Goal: Task Accomplishment & Management: Manage account settings

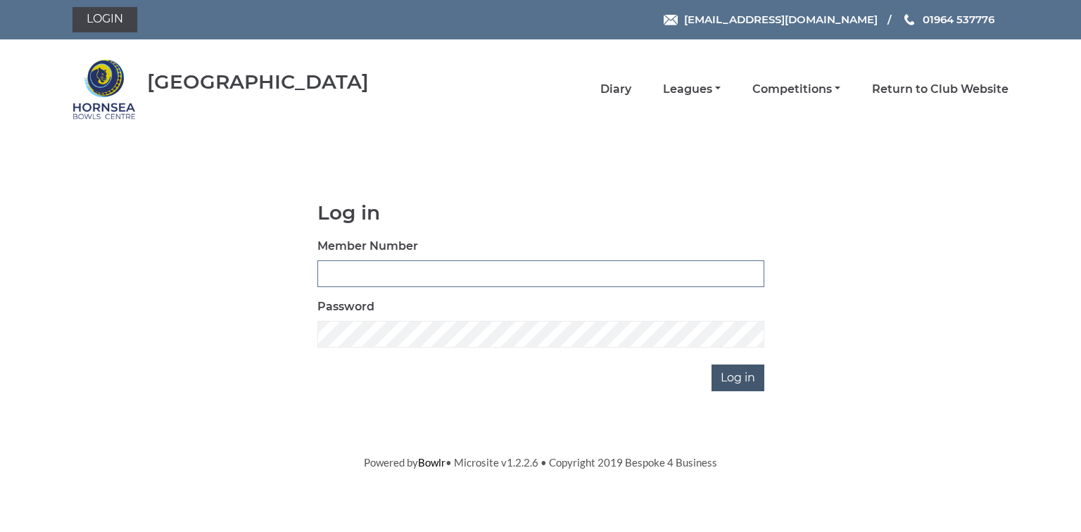
type input "0580"
click at [748, 382] on input "Log in" at bounding box center [738, 378] width 53 height 27
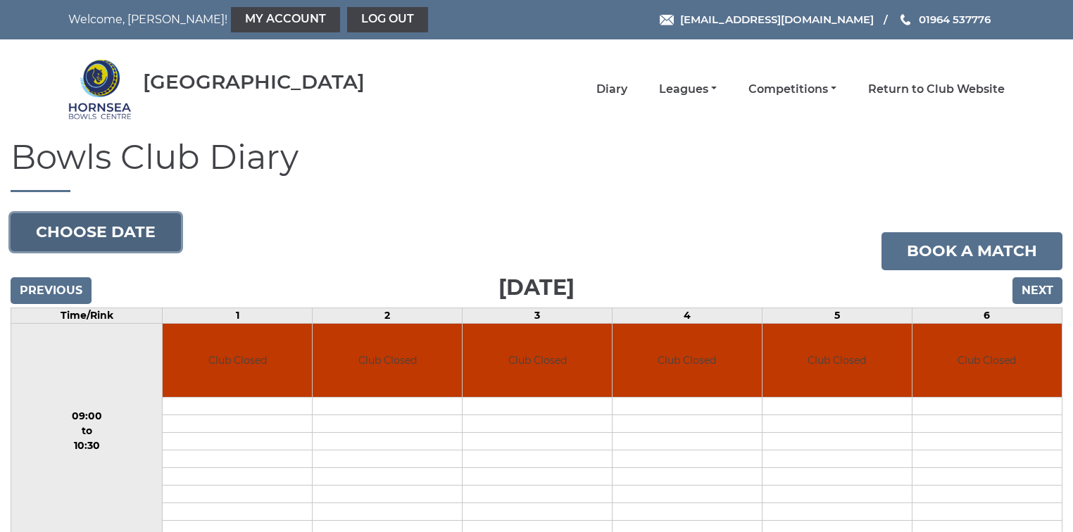
click at [117, 227] on button "Choose date" at bounding box center [96, 232] width 170 height 38
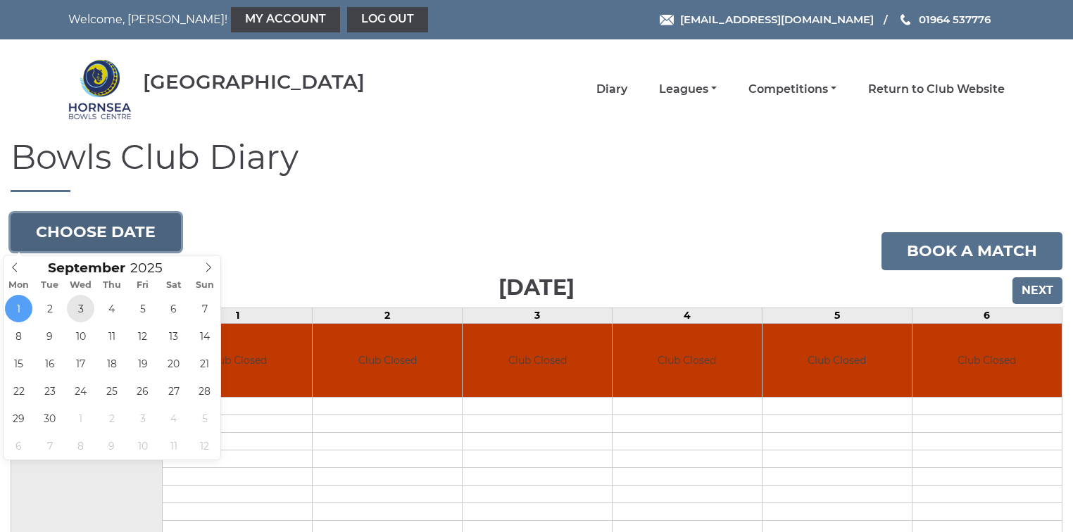
type input "2025-09-03"
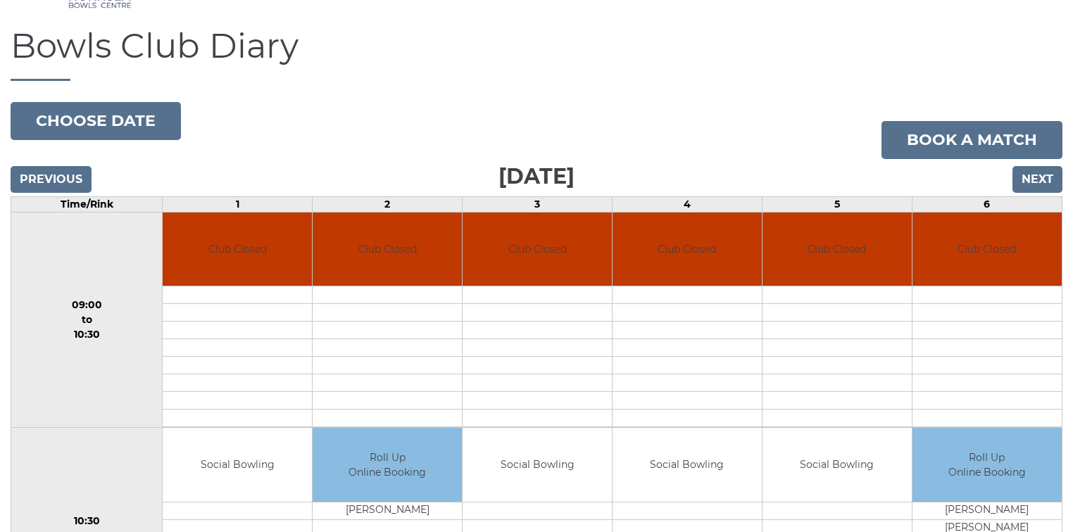
scroll to position [56, 0]
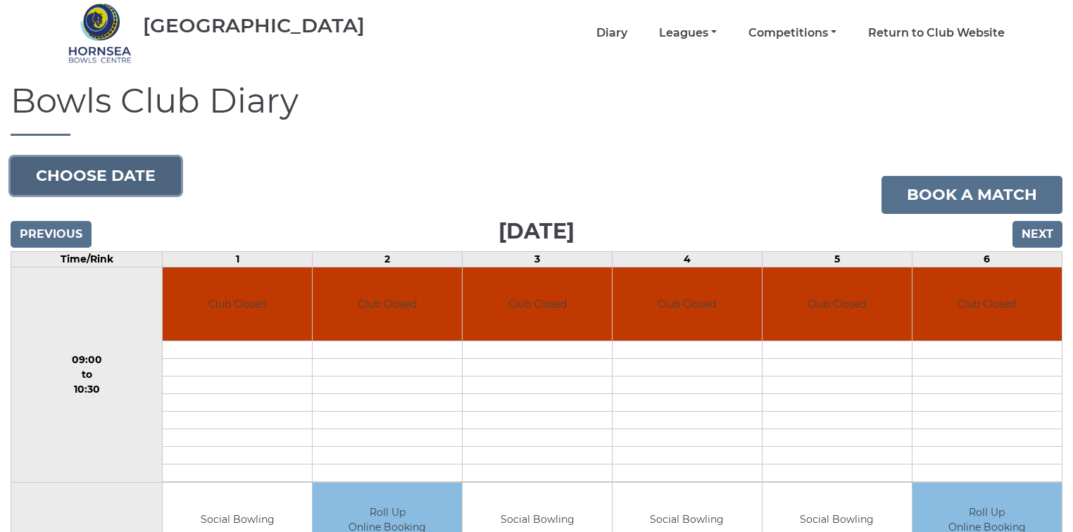
click at [106, 175] on button "Choose date" at bounding box center [96, 176] width 170 height 38
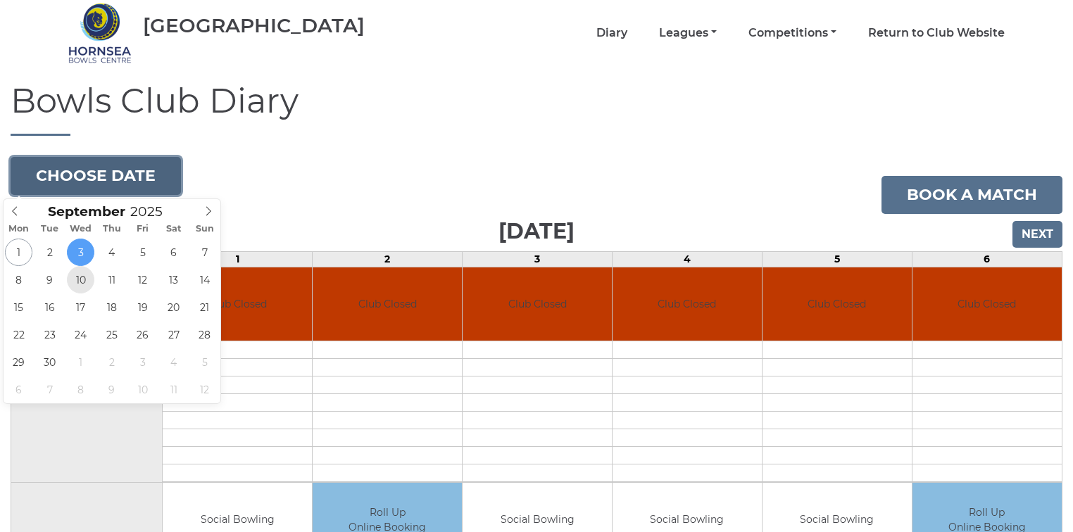
type input "2025-09-10"
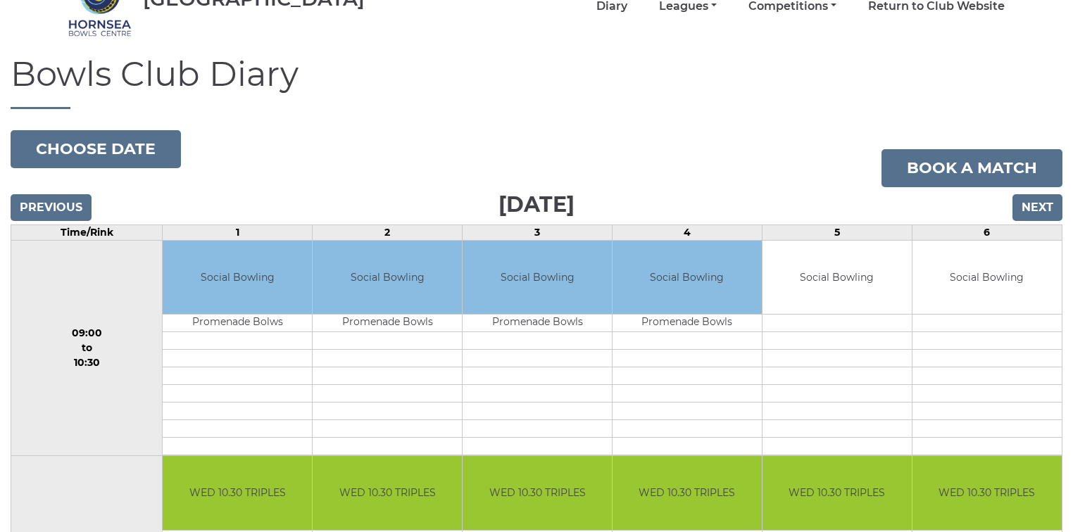
scroll to position [56, 0]
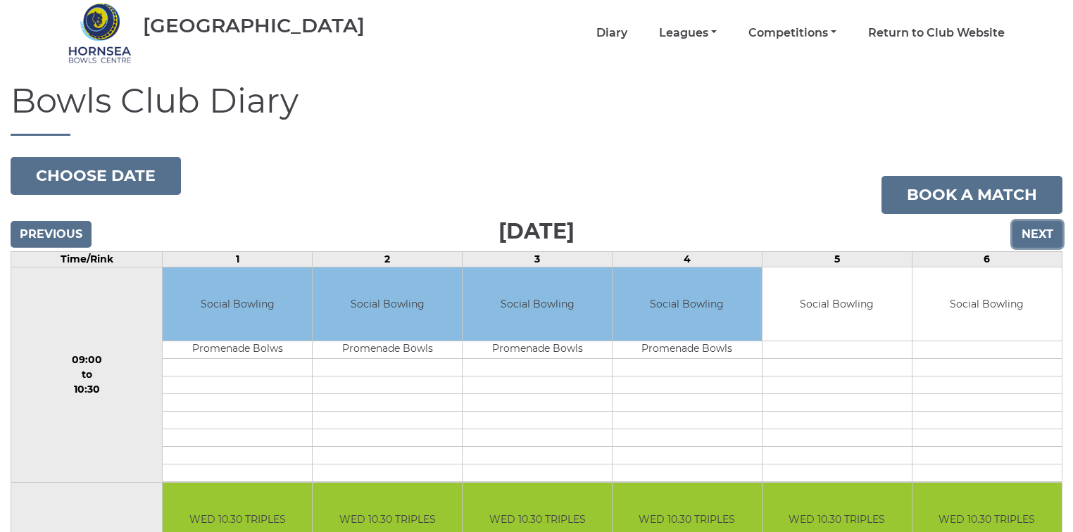
click at [1045, 231] on input "Next" at bounding box center [1037, 234] width 50 height 27
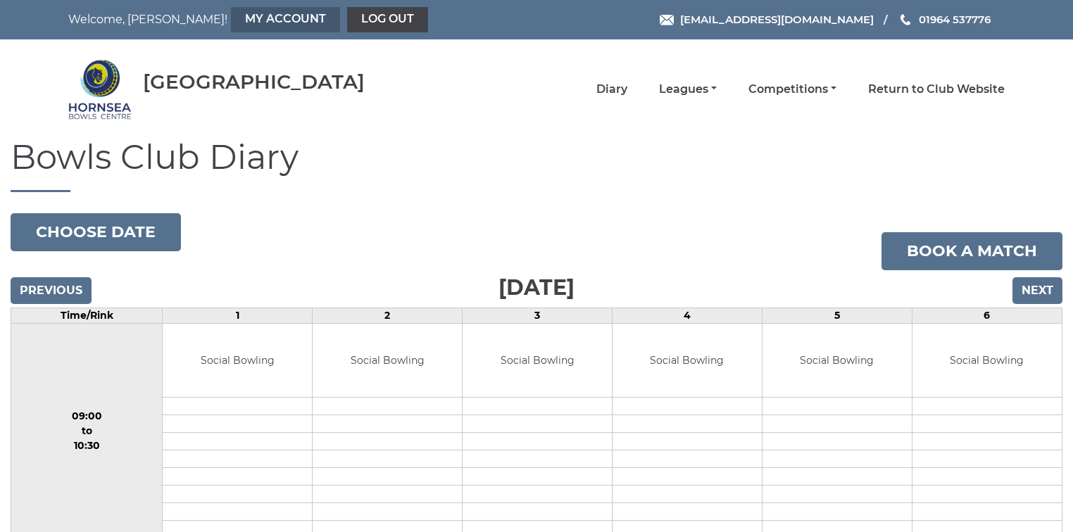
click at [231, 20] on link "My Account" at bounding box center [285, 19] width 109 height 25
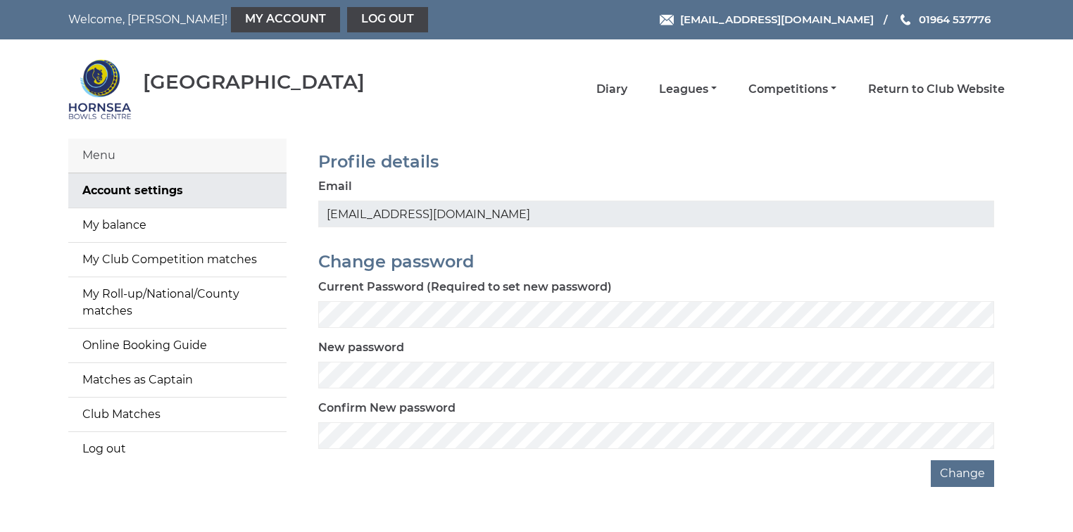
click at [1052, 0] on div at bounding box center [536, 0] width 1073 height 0
click at [137, 222] on link "My balance" at bounding box center [177, 225] width 218 height 34
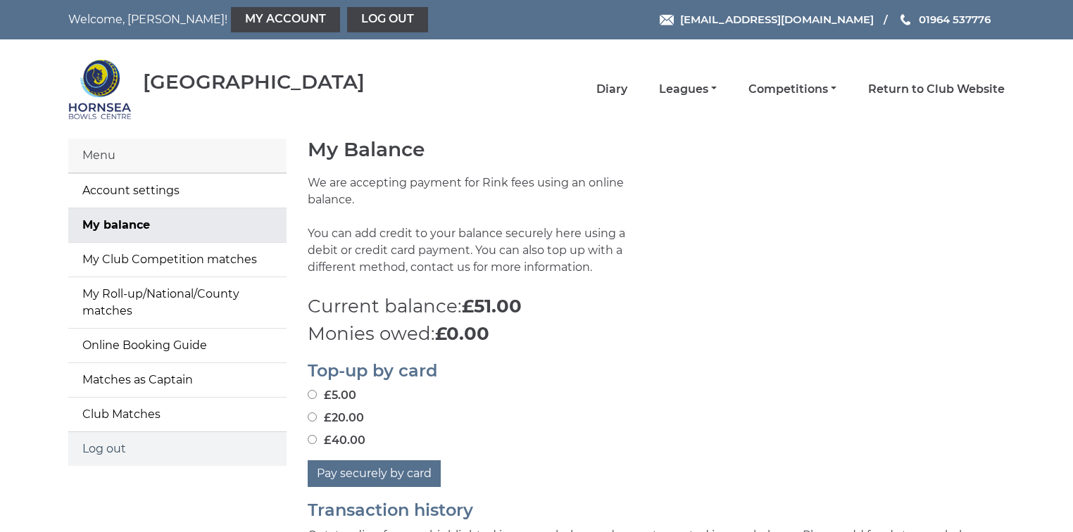
click at [113, 444] on link "Log out" at bounding box center [177, 449] width 218 height 34
